Goal: Task Accomplishment & Management: Use online tool/utility

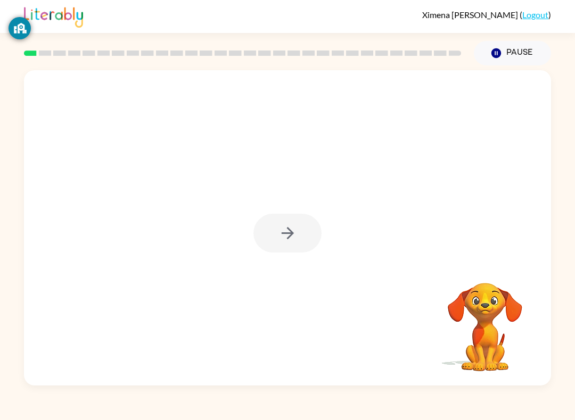
click at [308, 227] on div at bounding box center [287, 233] width 68 height 39
click at [298, 224] on button "button" at bounding box center [287, 233] width 68 height 39
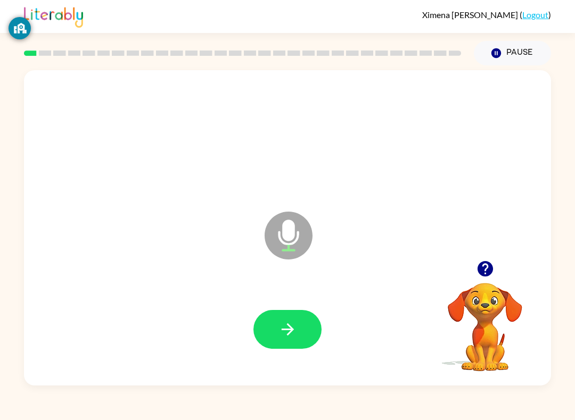
click at [327, 317] on div at bounding box center [287, 329] width 505 height 91
click at [290, 321] on icon "button" at bounding box center [287, 329] width 19 height 19
click at [303, 335] on button "button" at bounding box center [287, 329] width 68 height 39
click at [302, 340] on button "button" at bounding box center [287, 329] width 68 height 39
click at [280, 315] on button "button" at bounding box center [287, 329] width 68 height 39
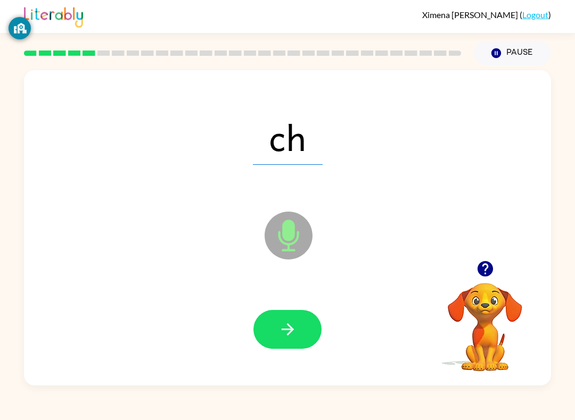
click at [301, 327] on button "button" at bounding box center [287, 329] width 68 height 39
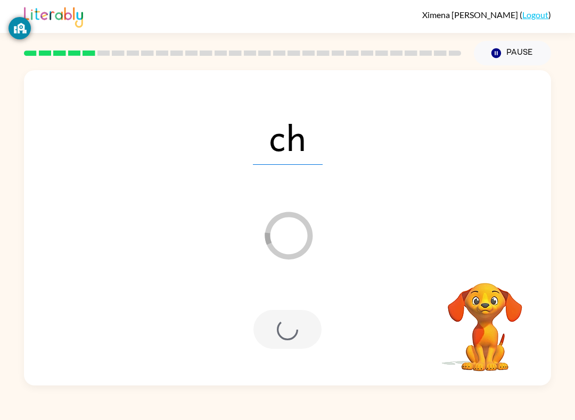
click at [292, 323] on div at bounding box center [287, 329] width 68 height 39
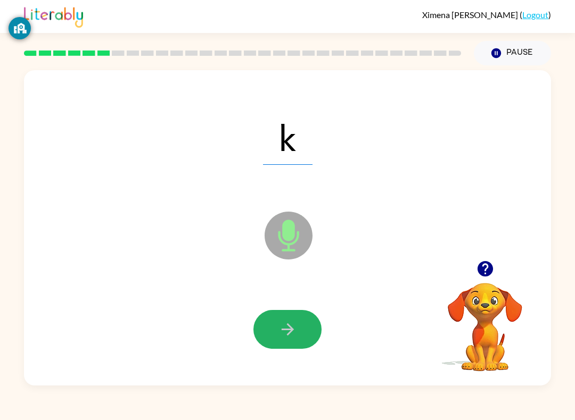
click at [314, 324] on button "button" at bounding box center [287, 329] width 68 height 39
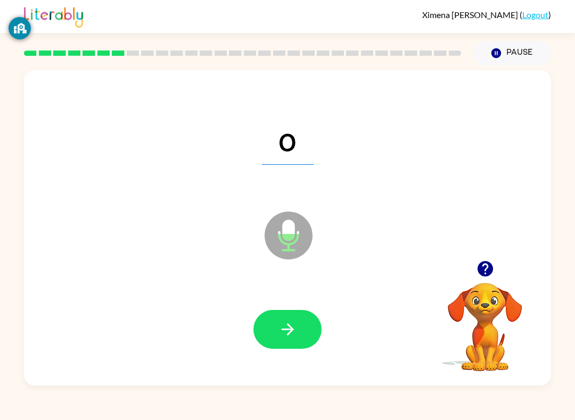
click at [281, 331] on icon "button" at bounding box center [287, 329] width 19 height 19
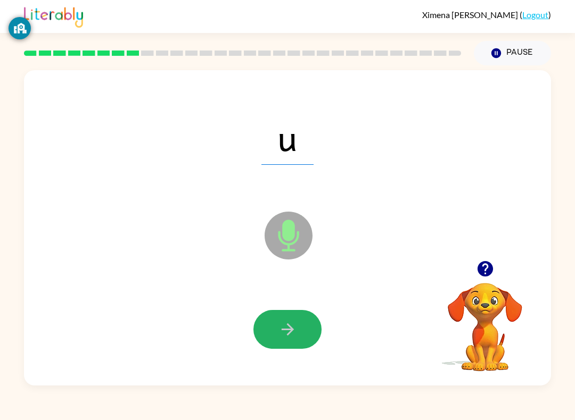
click at [286, 314] on button "button" at bounding box center [287, 329] width 68 height 39
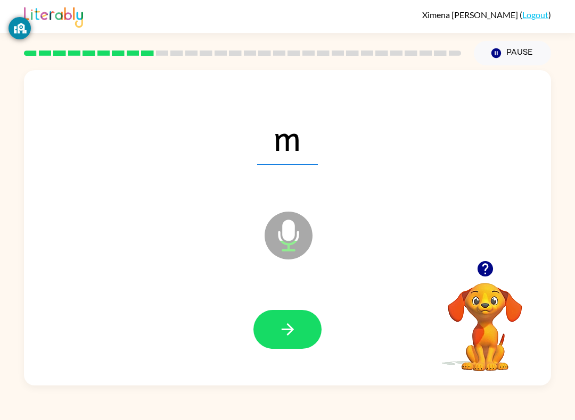
click at [301, 321] on button "button" at bounding box center [287, 329] width 68 height 39
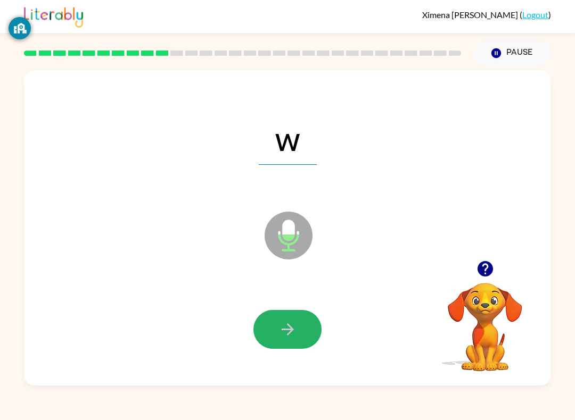
click at [313, 339] on button "button" at bounding box center [287, 329] width 68 height 39
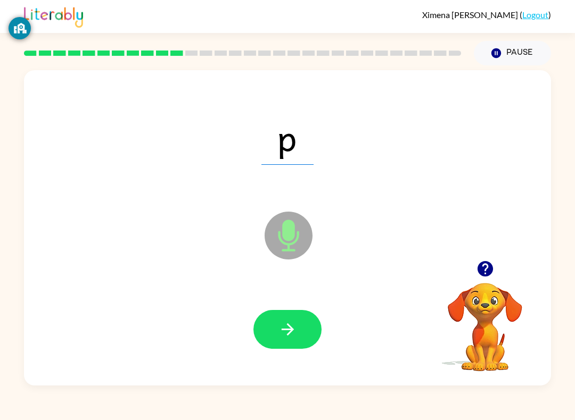
click at [298, 337] on button "button" at bounding box center [287, 329] width 68 height 39
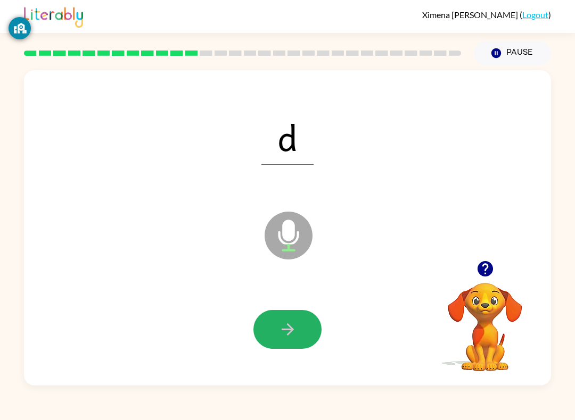
click at [294, 330] on icon "button" at bounding box center [287, 329] width 19 height 19
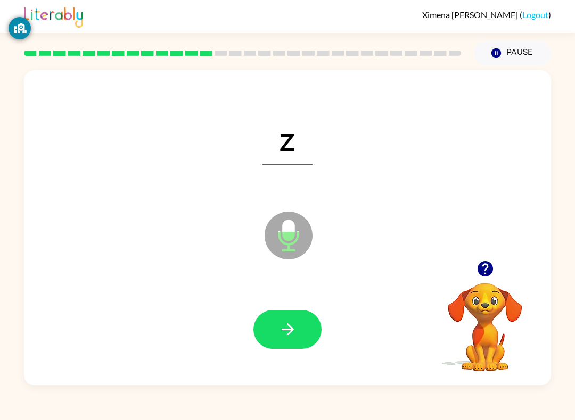
click at [281, 323] on icon "button" at bounding box center [287, 329] width 19 height 19
click at [292, 336] on icon "button" at bounding box center [287, 329] width 19 height 19
click at [319, 330] on button "button" at bounding box center [287, 329] width 68 height 39
click at [301, 341] on button "button" at bounding box center [287, 329] width 68 height 39
click at [296, 417] on div "Ximena Guerrero Godinez ( Logout ) Pause Pause c Microphone The Microphone is h…" at bounding box center [287, 210] width 575 height 420
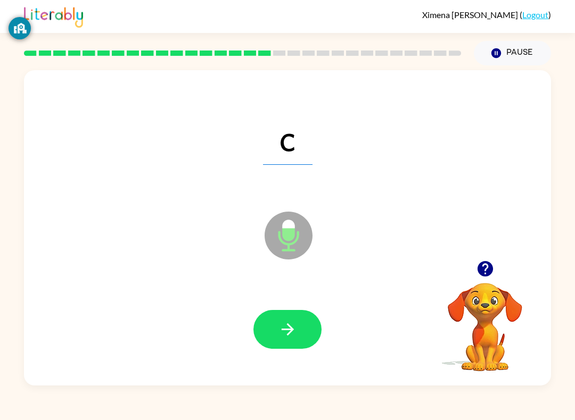
click at [297, 328] on button "button" at bounding box center [287, 329] width 68 height 39
click at [302, 357] on div at bounding box center [287, 329] width 505 height 91
click at [302, 329] on button "button" at bounding box center [287, 329] width 68 height 39
click at [290, 323] on icon "button" at bounding box center [287, 329] width 19 height 19
click at [272, 338] on button "button" at bounding box center [287, 329] width 68 height 39
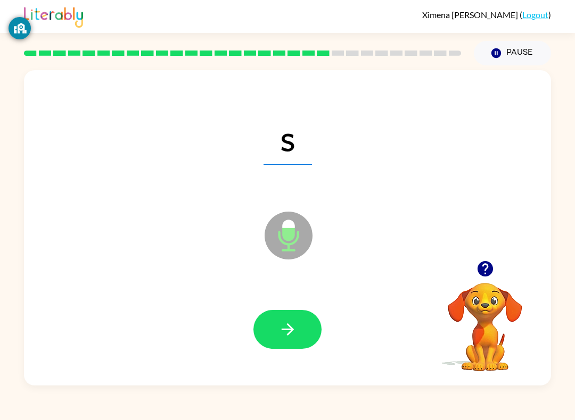
click at [311, 333] on button "button" at bounding box center [287, 329] width 68 height 39
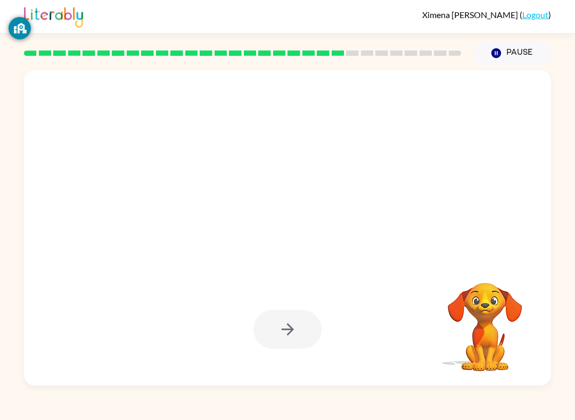
click at [318, 354] on div at bounding box center [287, 329] width 505 height 91
click at [299, 360] on div at bounding box center [287, 329] width 505 height 91
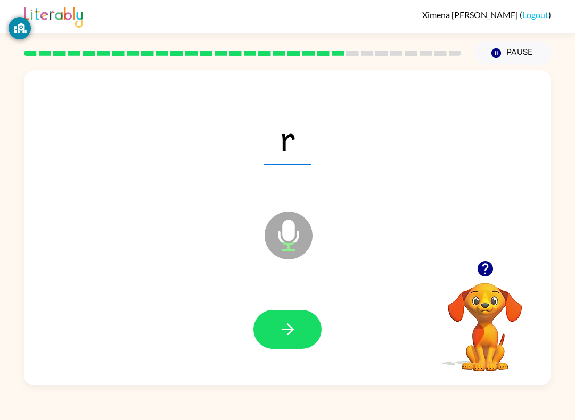
click at [307, 331] on button "button" at bounding box center [287, 329] width 68 height 39
click at [287, 340] on button "button" at bounding box center [287, 329] width 68 height 39
click at [272, 296] on div at bounding box center [287, 329] width 505 height 91
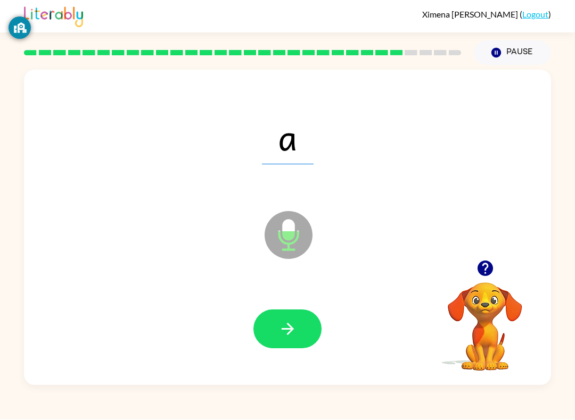
click at [309, 326] on button "button" at bounding box center [287, 329] width 68 height 39
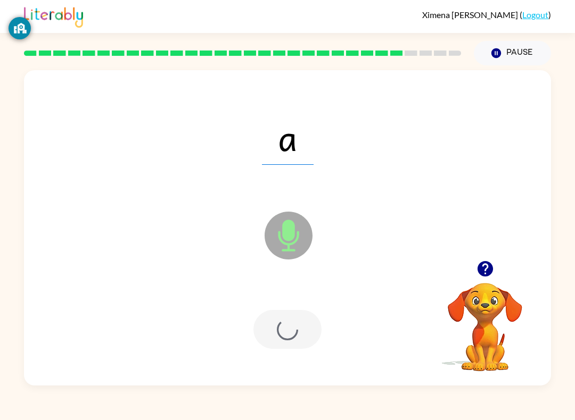
click at [309, 326] on div at bounding box center [287, 329] width 68 height 39
click at [297, 318] on div at bounding box center [287, 329] width 68 height 39
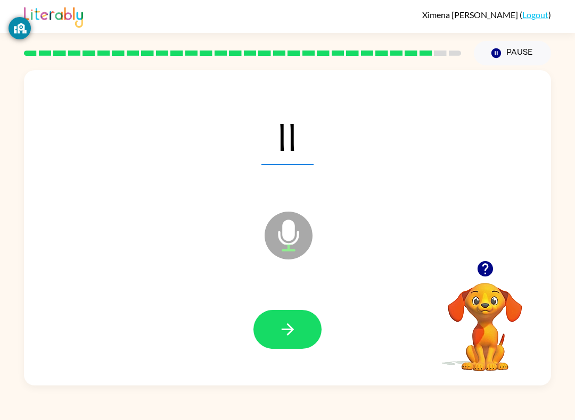
click at [293, 336] on icon "button" at bounding box center [287, 329] width 19 height 19
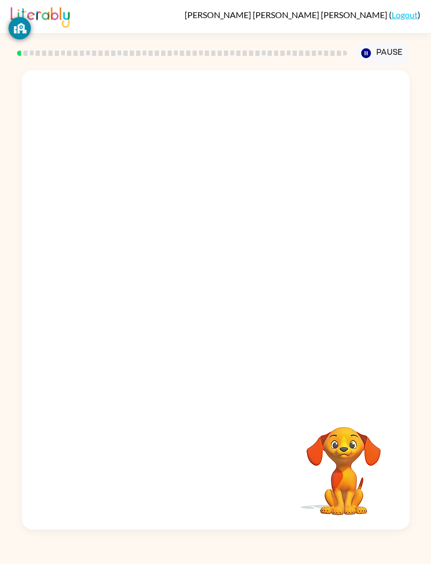
click at [391, 55] on button "Pause Pause" at bounding box center [382, 53] width 54 height 24
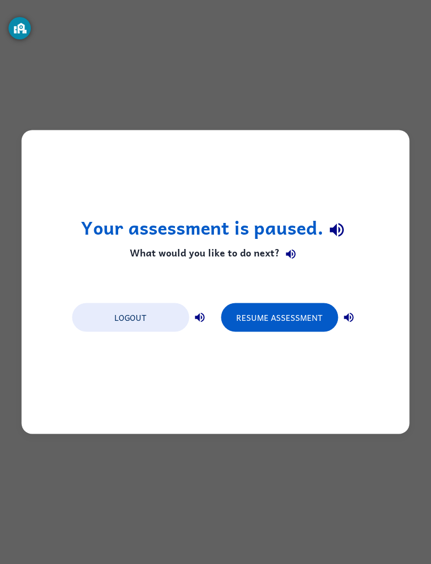
click at [112, 317] on button "Logout" at bounding box center [130, 317] width 117 height 29
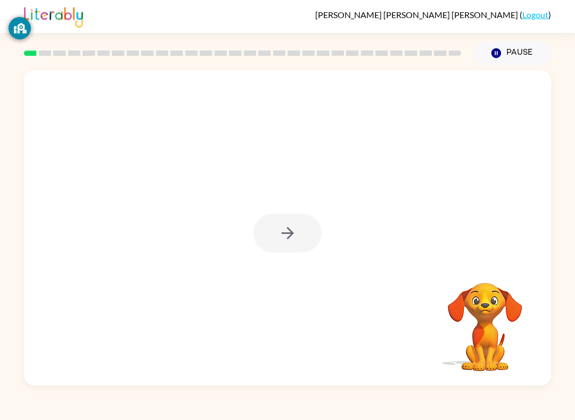
click at [297, 242] on div at bounding box center [287, 233] width 68 height 39
click at [300, 231] on div at bounding box center [287, 233] width 68 height 39
click at [297, 220] on button "button" at bounding box center [287, 233] width 68 height 39
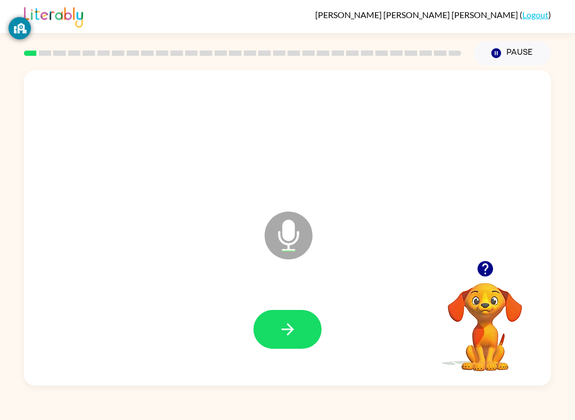
click at [297, 327] on button "button" at bounding box center [287, 329] width 68 height 39
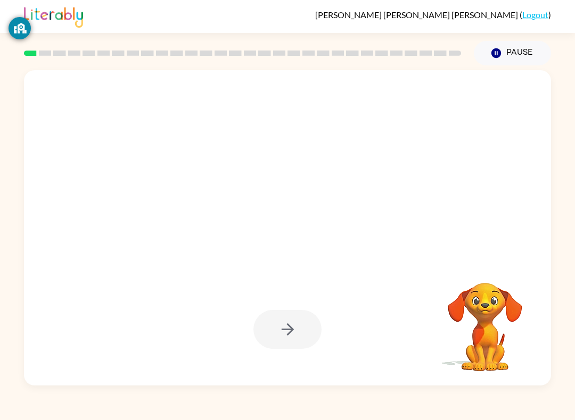
click at [280, 311] on div at bounding box center [287, 329] width 68 height 39
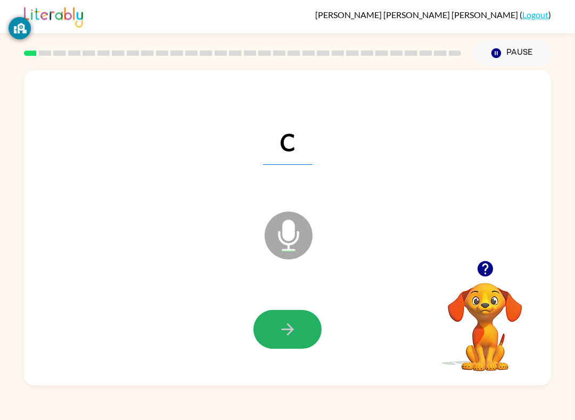
click at [306, 338] on button "button" at bounding box center [287, 329] width 68 height 39
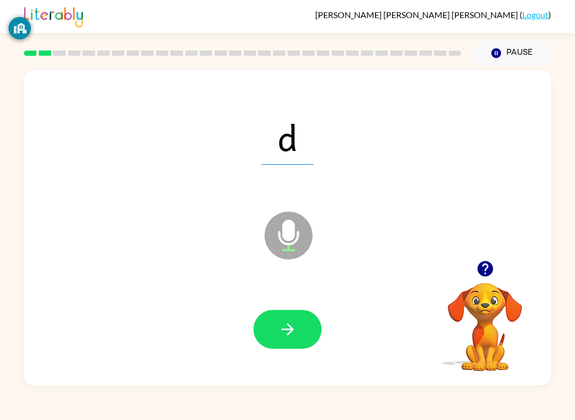
click at [296, 334] on icon "button" at bounding box center [287, 329] width 19 height 19
click at [287, 325] on icon "button" at bounding box center [287, 329] width 12 height 12
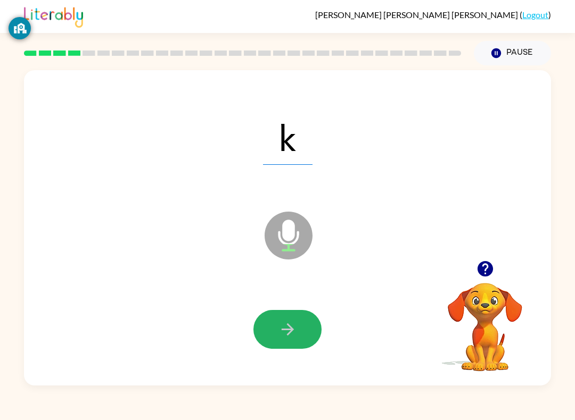
click at [279, 312] on button "button" at bounding box center [287, 329] width 68 height 39
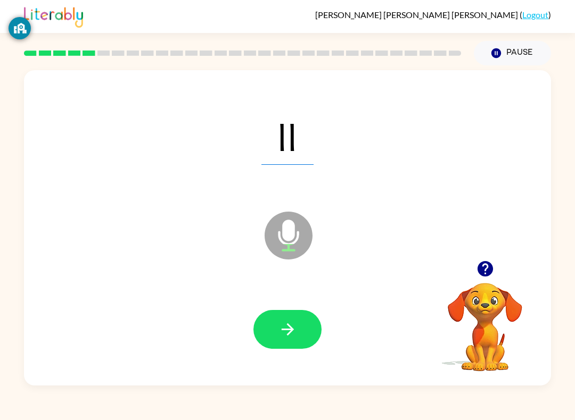
click at [305, 328] on button "button" at bounding box center [287, 329] width 68 height 39
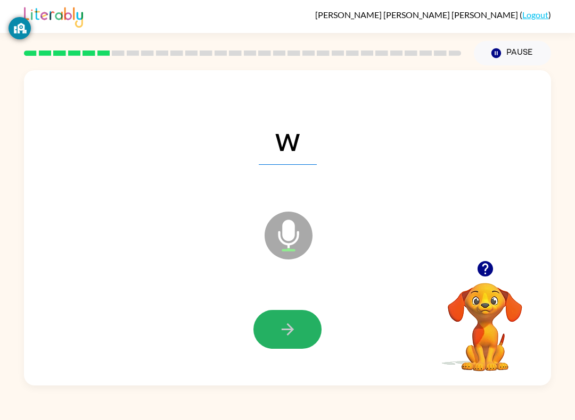
click at [292, 323] on icon "button" at bounding box center [287, 329] width 19 height 19
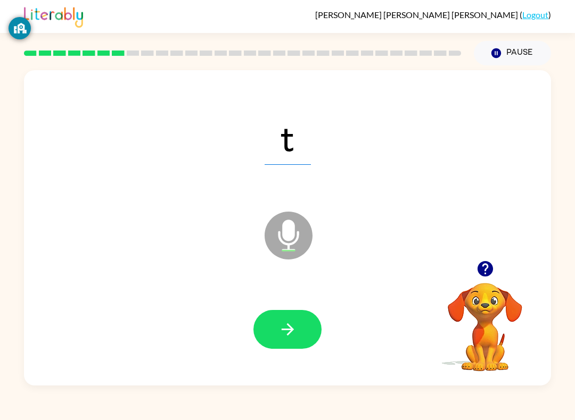
click at [286, 321] on icon "button" at bounding box center [287, 329] width 19 height 19
click at [283, 311] on button "button" at bounding box center [287, 329] width 68 height 39
click at [279, 321] on icon "button" at bounding box center [287, 329] width 19 height 19
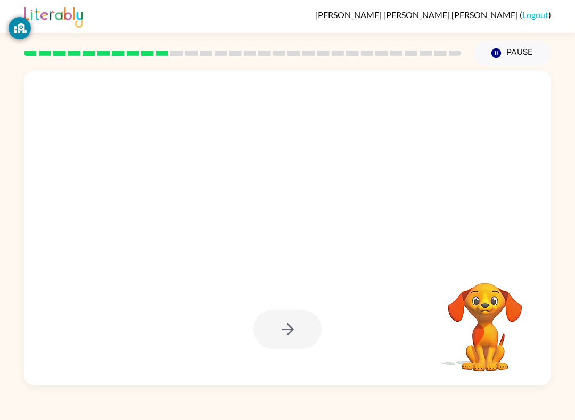
click at [430, 117] on div "Your browser must support playing .mp4 files to use Literably. Please try using…" at bounding box center [287, 225] width 575 height 320
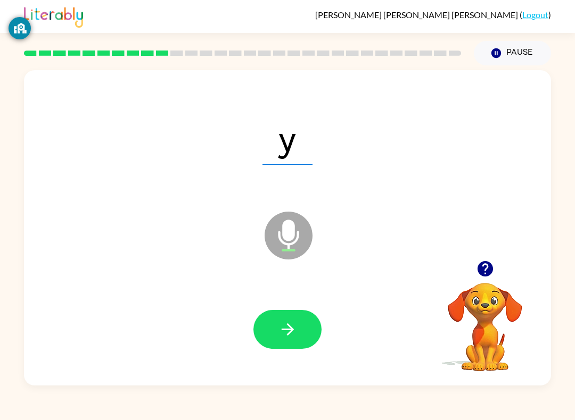
click at [302, 316] on button "button" at bounding box center [287, 329] width 68 height 39
click at [280, 316] on button "button" at bounding box center [287, 329] width 68 height 39
click at [298, 332] on button "button" at bounding box center [287, 329] width 68 height 39
click at [281, 334] on icon "button" at bounding box center [287, 329] width 19 height 19
click at [288, 326] on icon "button" at bounding box center [287, 329] width 12 height 12
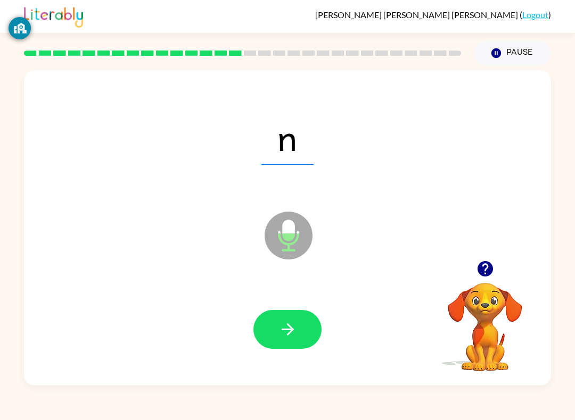
click at [292, 314] on button "button" at bounding box center [287, 329] width 68 height 39
click at [292, 314] on div at bounding box center [287, 329] width 68 height 39
click at [299, 323] on button "button" at bounding box center [287, 329] width 68 height 39
click at [306, 328] on button "button" at bounding box center [287, 329] width 68 height 39
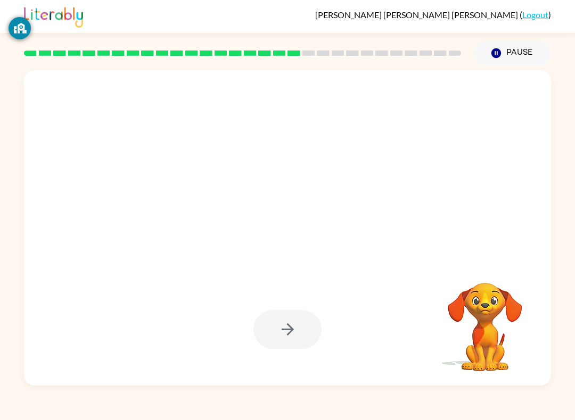
click at [302, 396] on div "Adriel Pinon Gomez ( Logout ) Pause Pause Your browser must support playing .mp…" at bounding box center [287, 210] width 575 height 420
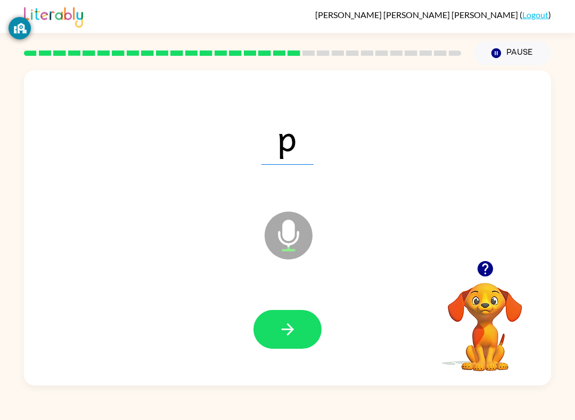
click at [300, 331] on button "button" at bounding box center [287, 329] width 68 height 39
click at [278, 334] on icon "button" at bounding box center [287, 329] width 19 height 19
click at [287, 322] on icon "button" at bounding box center [287, 329] width 19 height 19
click at [296, 321] on icon "button" at bounding box center [287, 329] width 19 height 19
click at [290, 337] on icon "button" at bounding box center [287, 329] width 19 height 19
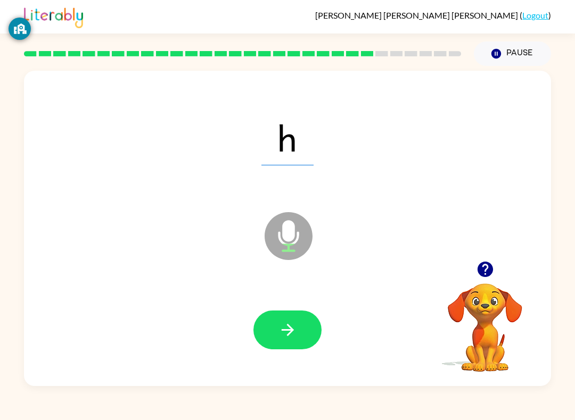
click at [290, 327] on icon "button" at bounding box center [287, 329] width 12 height 12
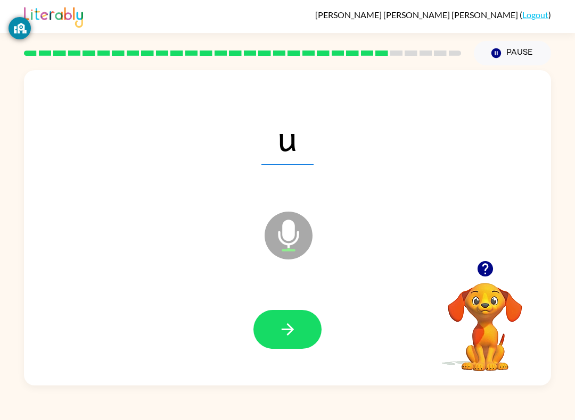
click at [284, 348] on button "button" at bounding box center [287, 329] width 68 height 39
click at [330, 346] on div at bounding box center [287, 329] width 505 height 91
click at [275, 348] on button "button" at bounding box center [287, 329] width 68 height 39
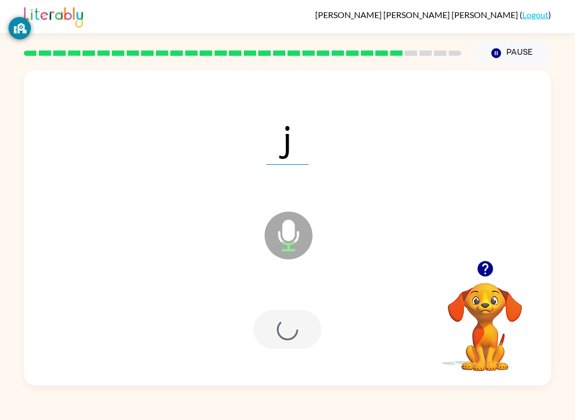
click at [278, 352] on div at bounding box center [287, 329] width 505 height 91
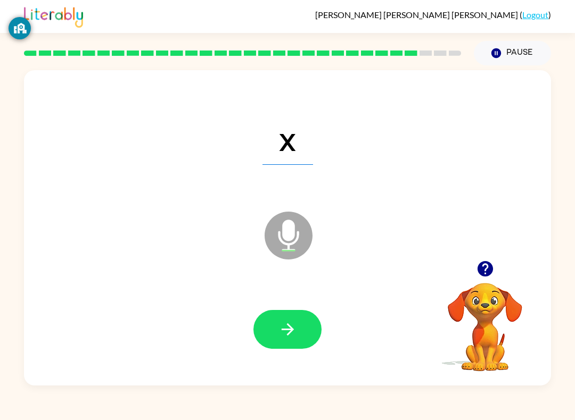
click at [301, 328] on button "button" at bounding box center [287, 329] width 68 height 39
click at [290, 331] on icon "button" at bounding box center [287, 329] width 12 height 12
click at [294, 318] on button "button" at bounding box center [287, 329] width 68 height 39
